Goal: Communication & Community: Answer question/provide support

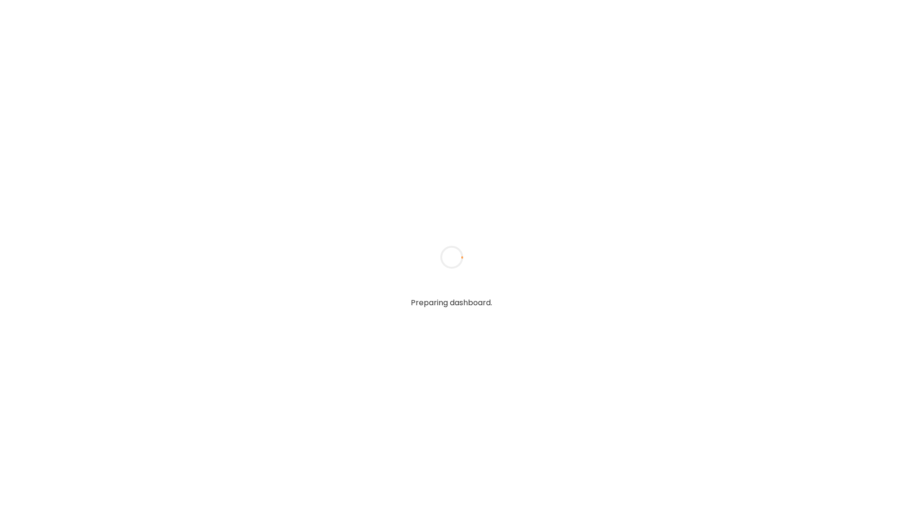
type textarea "**********"
type input "**********"
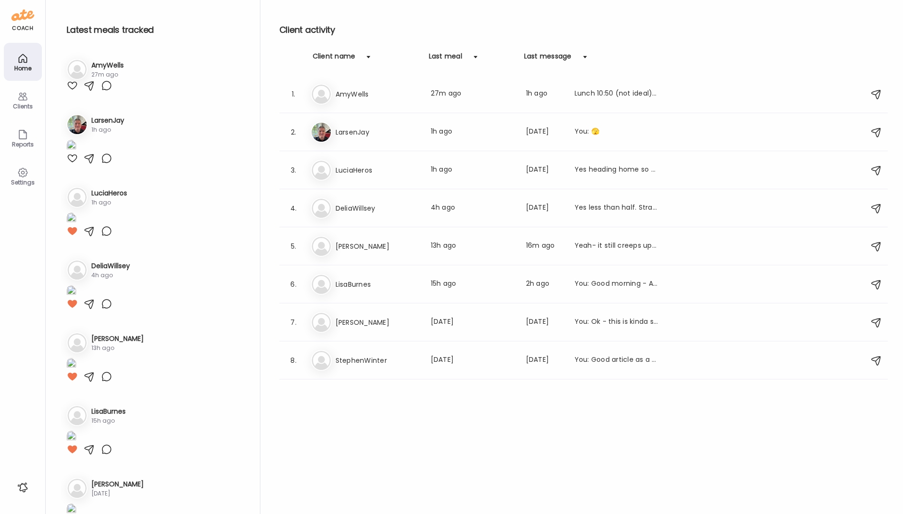
type input "**********"
click at [72, 164] on div at bounding box center [72, 158] width 11 height 11
click at [76, 153] on img at bounding box center [72, 146] width 10 height 13
click at [147, 240] on div "Ate Coach Dashboard Wahoo! It’s official Take a moment to set up your Coach Pro…" at bounding box center [451, 257] width 903 height 514
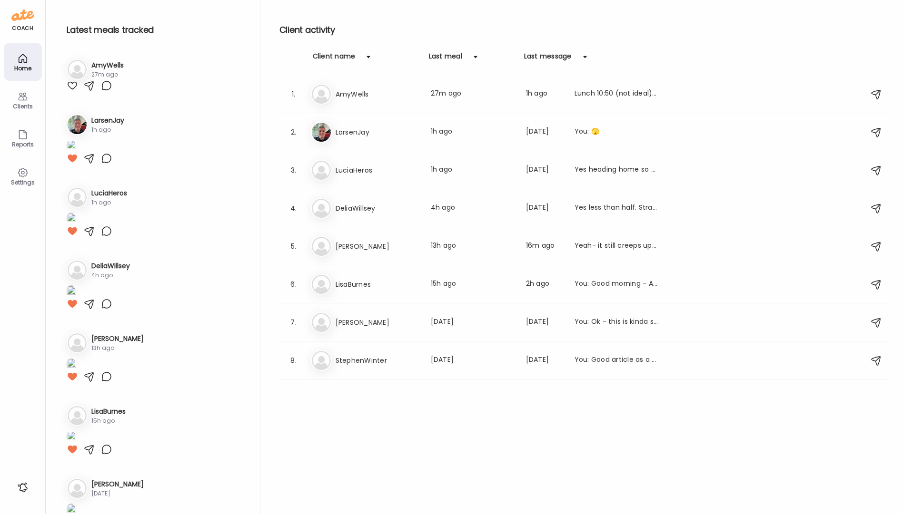
click at [76, 153] on img at bounding box center [72, 146] width 10 height 13
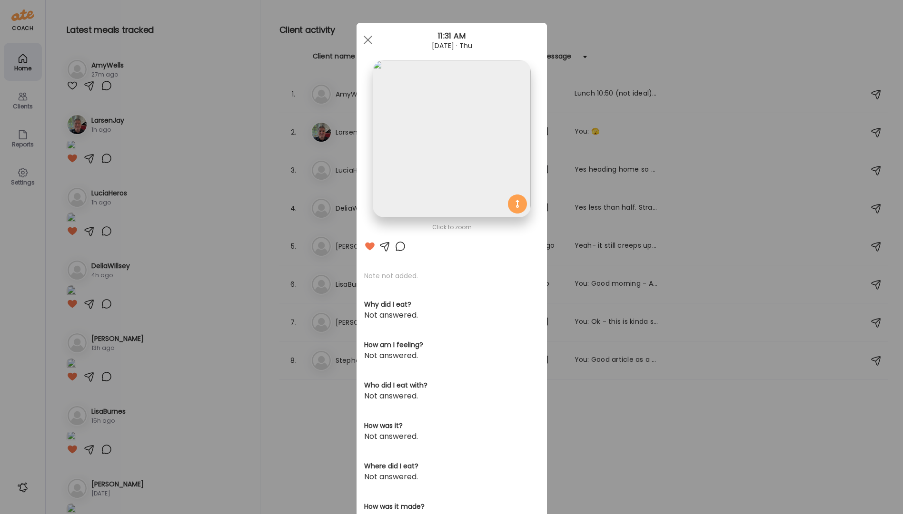
click at [438, 142] on img at bounding box center [452, 139] width 158 height 158
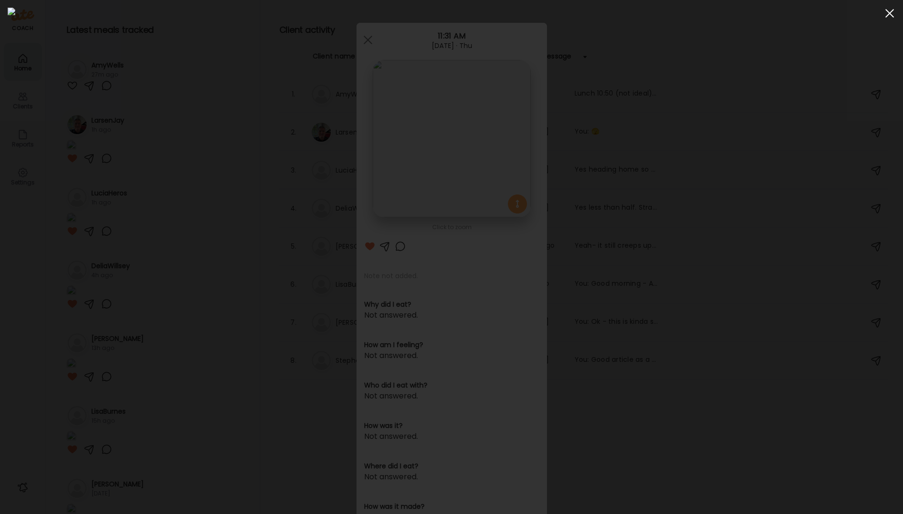
click at [887, 13] on div at bounding box center [889, 13] width 19 height 19
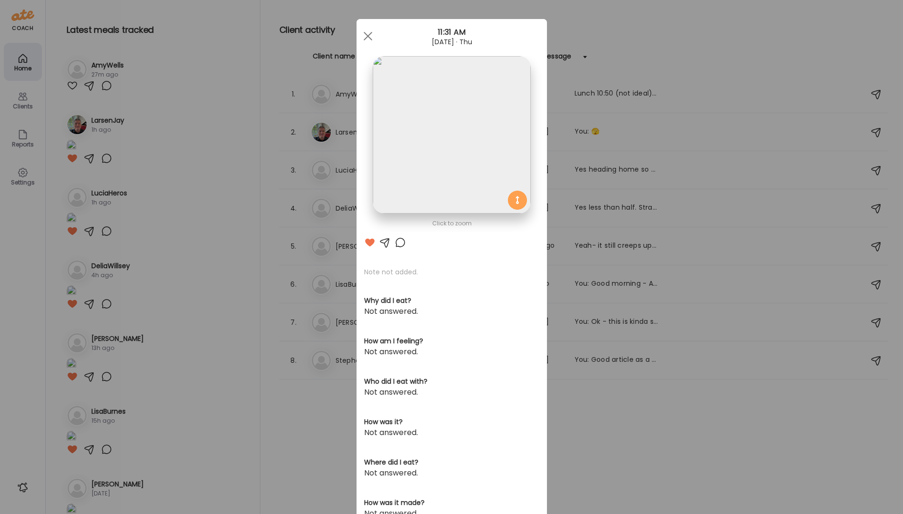
scroll to position [5, 0]
click at [362, 37] on div at bounding box center [367, 34] width 19 height 19
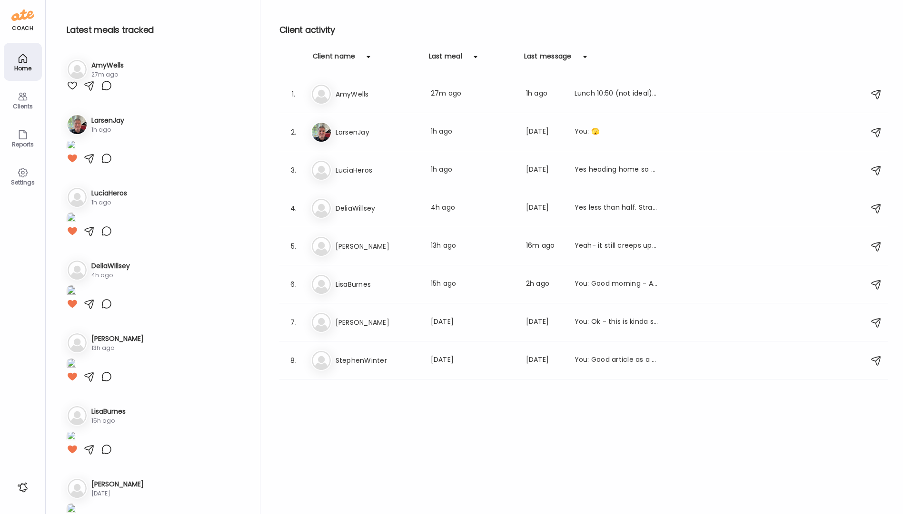
click at [28, 104] on div "Clients" at bounding box center [23, 106] width 34 height 6
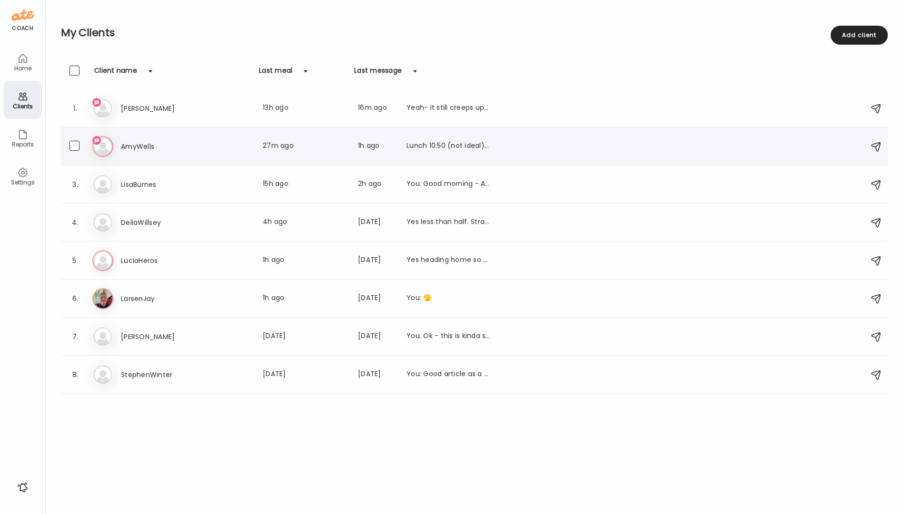
click at [147, 151] on h3 "AmyWells" at bounding box center [163, 146] width 84 height 11
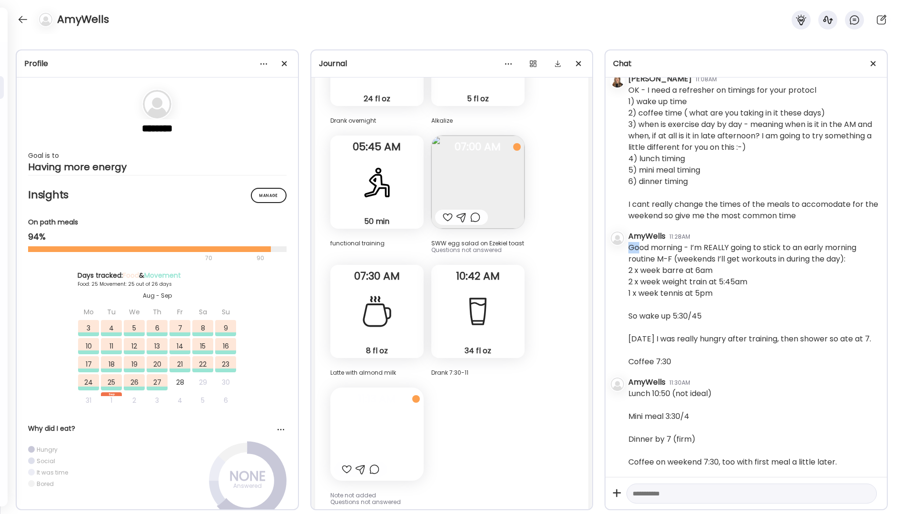
scroll to position [26478, 0]
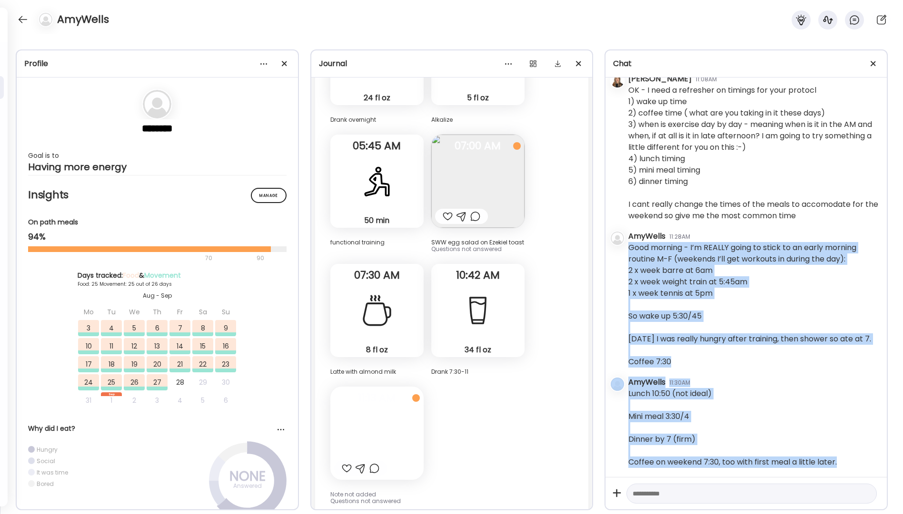
drag, startPoint x: 629, startPoint y: 247, endPoint x: 837, endPoint y: 448, distance: 289.5
click at [871, 471] on div "[DATE] - [DATE] [PERSON_NAME] 09:55AM Happy [DATE]!! And Welcome to SWW. I look…" at bounding box center [745, 278] width 281 height 400
copy div "Good morning - I’m REALLY going to stick to an early morning routine M-F (weeke…"
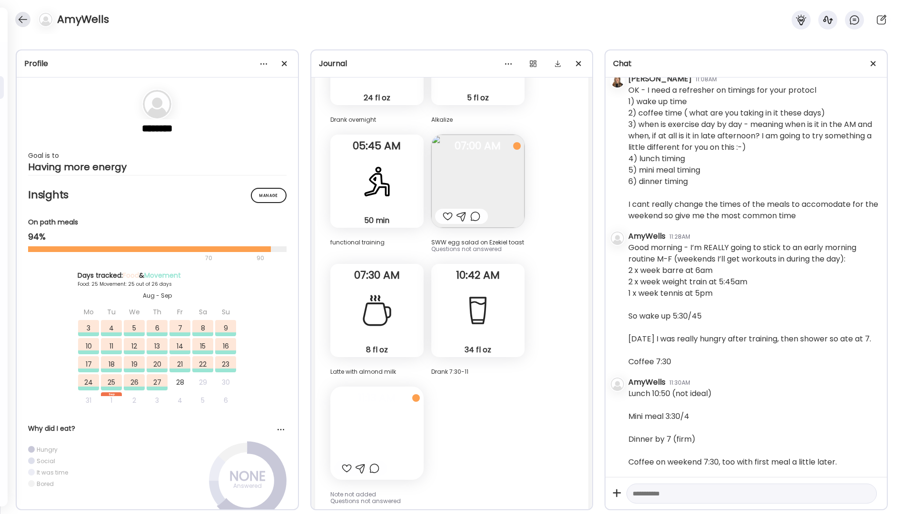
click at [21, 20] on div at bounding box center [22, 19] width 15 height 15
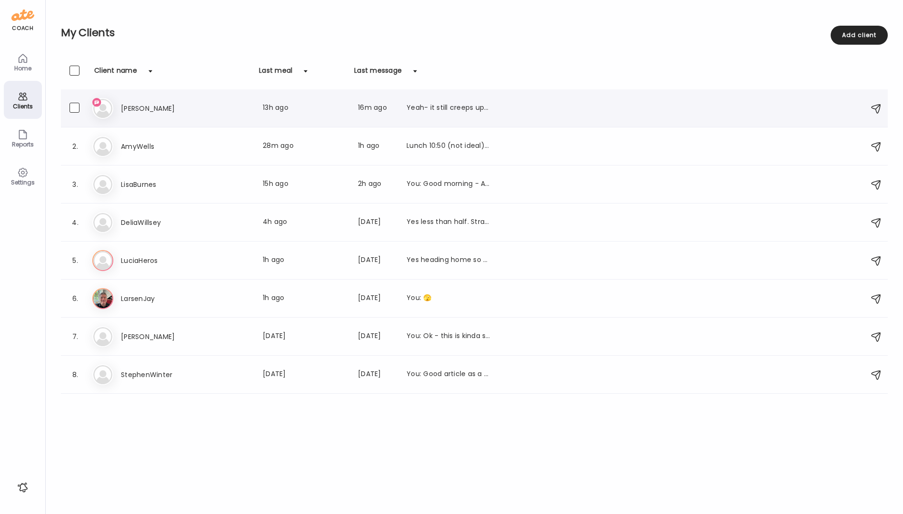
click at [441, 103] on div "Yeah- it still creeps up Heading to best butt ever now but feeling good" at bounding box center [448, 108] width 84 height 11
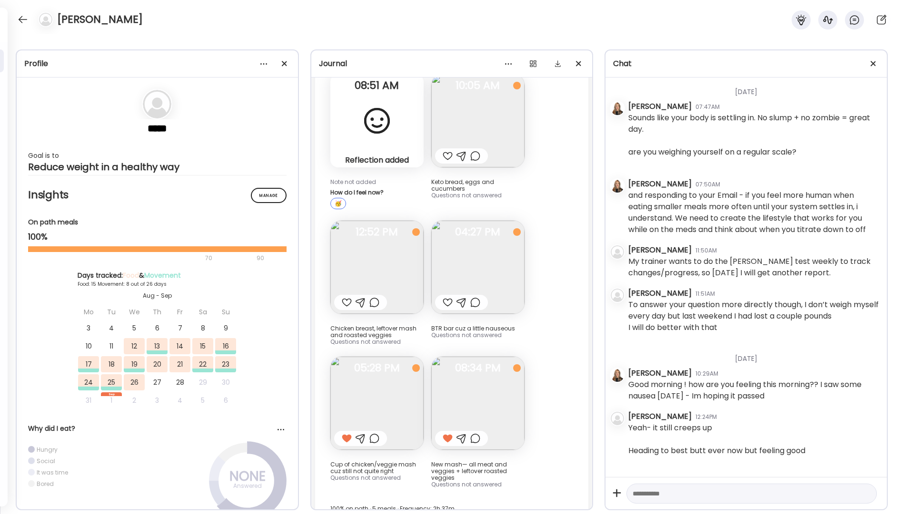
scroll to position [1787, 0]
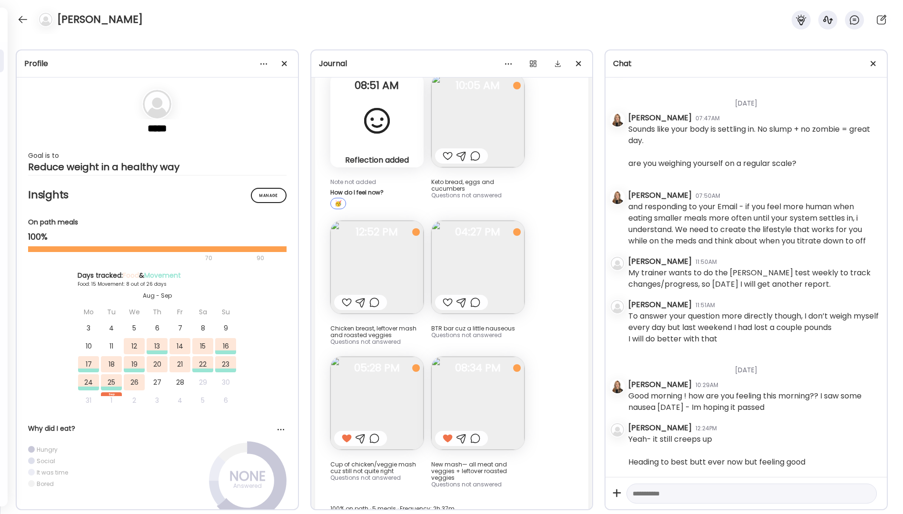
click at [668, 494] on textarea at bounding box center [743, 493] width 221 height 11
type textarea "*"
click at [711, 494] on textarea "**********" at bounding box center [743, 477] width 221 height 46
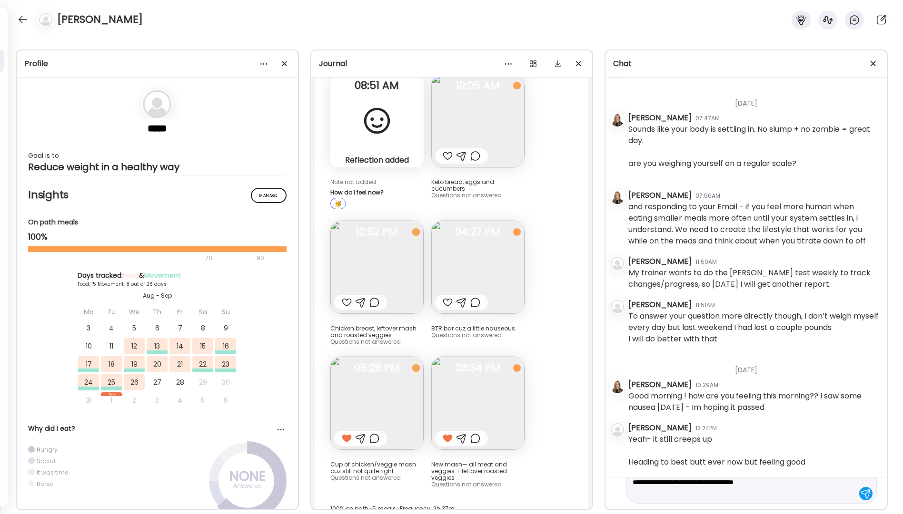
type textarea "**********"
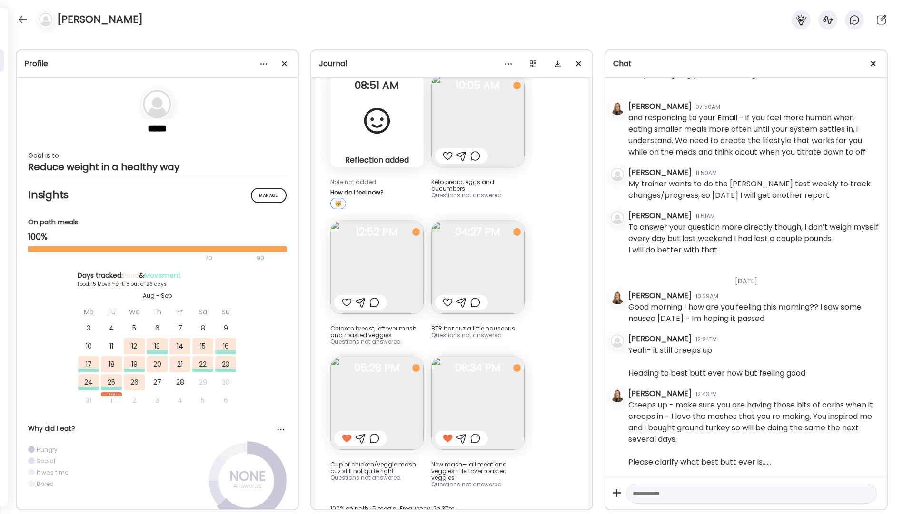
scroll to position [1876, 0]
click at [25, 24] on div at bounding box center [22, 19] width 15 height 15
